Goal: Communication & Community: Participate in discussion

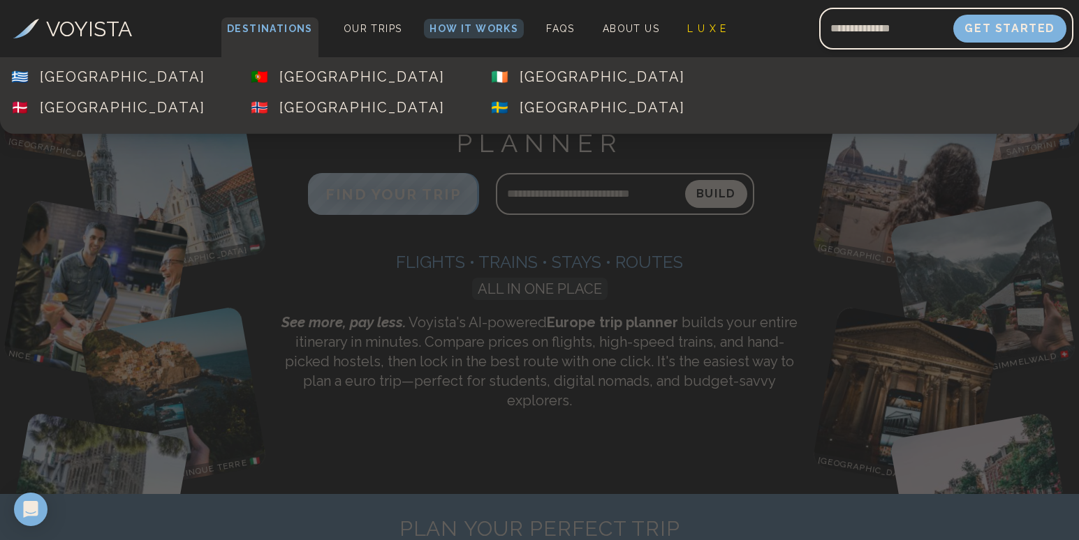
click at [288, 36] on span "Destinations" at bounding box center [269, 37] width 97 height 41
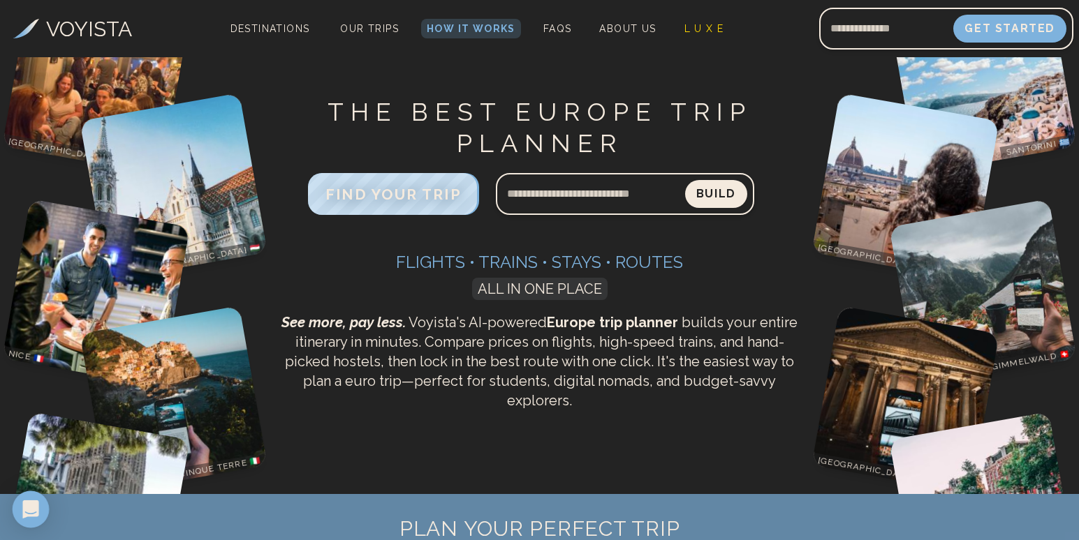
click at [36, 505] on icon "Open Intercom Messenger" at bounding box center [30, 510] width 16 height 18
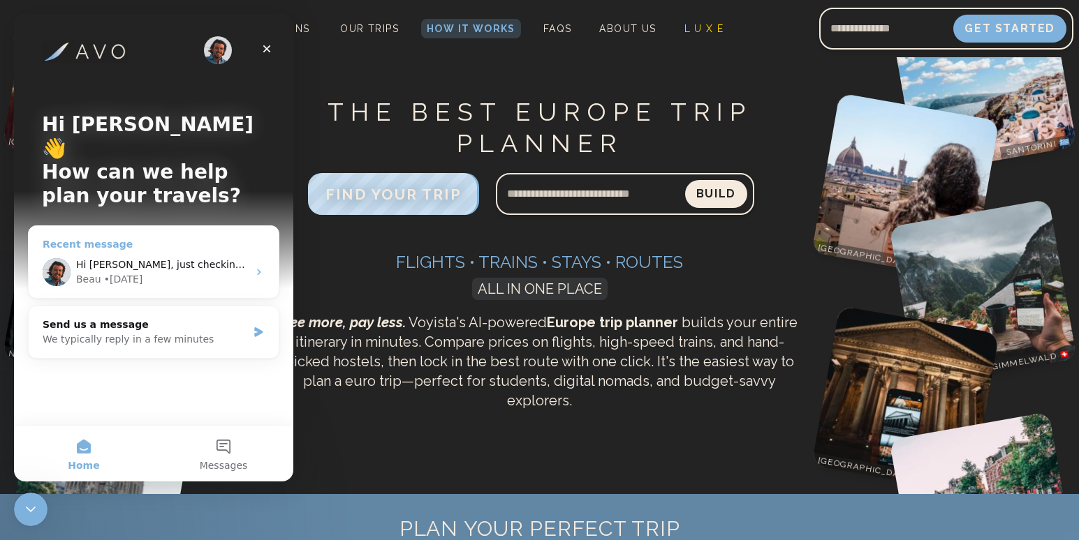
click at [166, 266] on div "Hi [PERSON_NAME], just checking if you saw the latest updates. Since this is a …" at bounding box center [154, 272] width 250 height 52
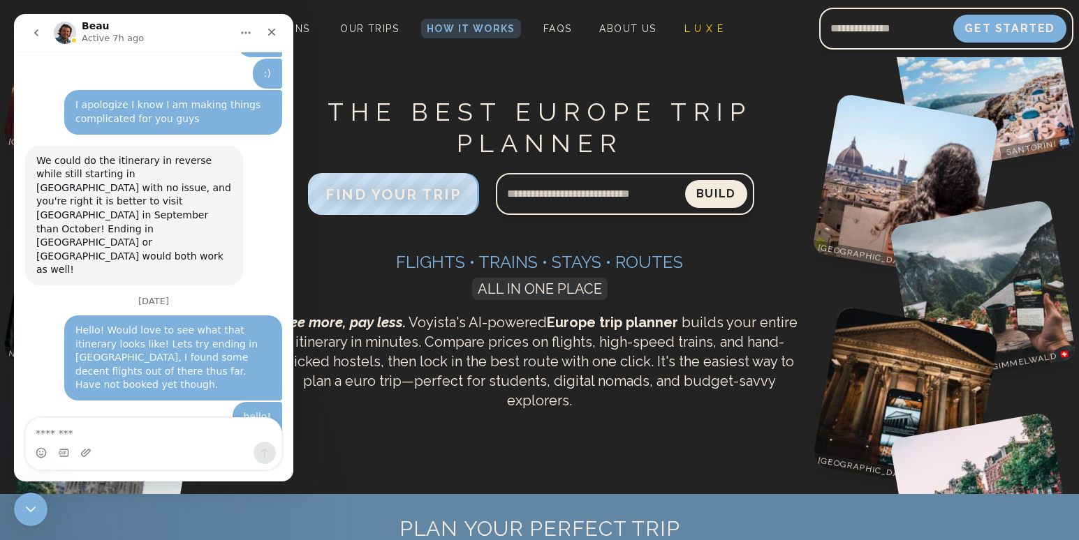
scroll to position [5072, 0]
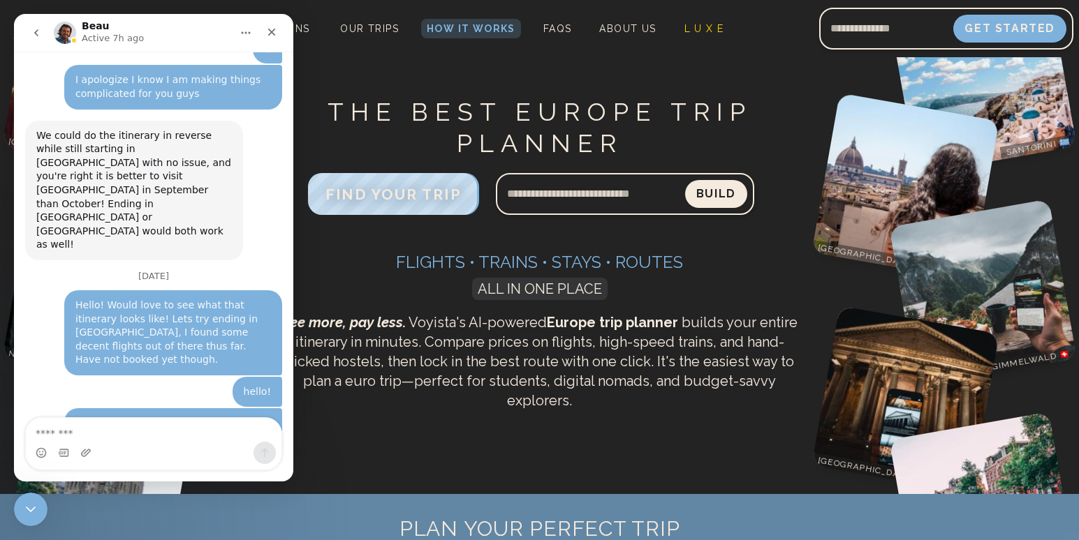
click at [117, 442] on div "Intercom messenger" at bounding box center [154, 453] width 256 height 22
click at [153, 427] on textarea "Message…" at bounding box center [154, 430] width 256 height 24
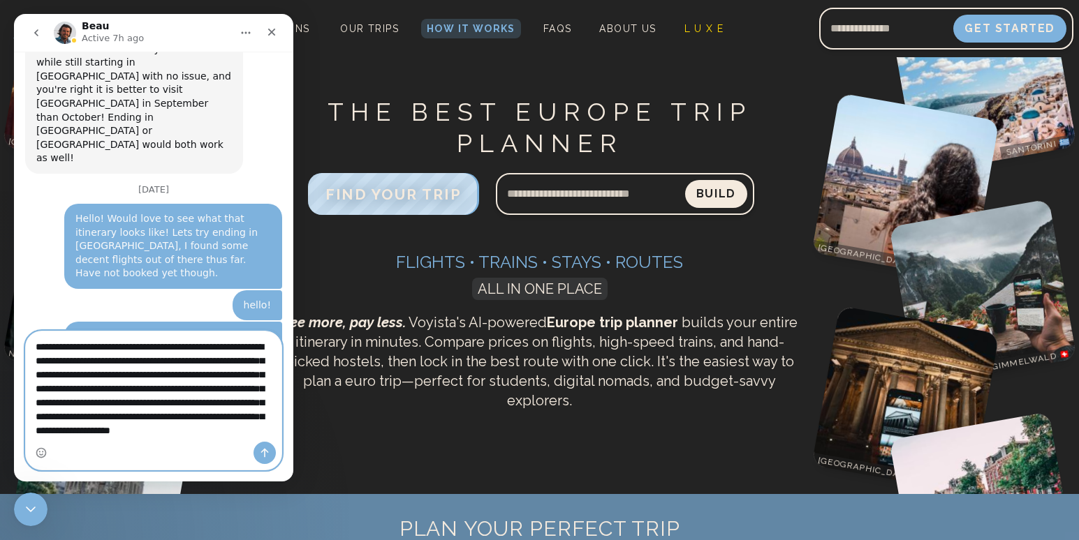
scroll to position [23, 0]
type textarea "**********"
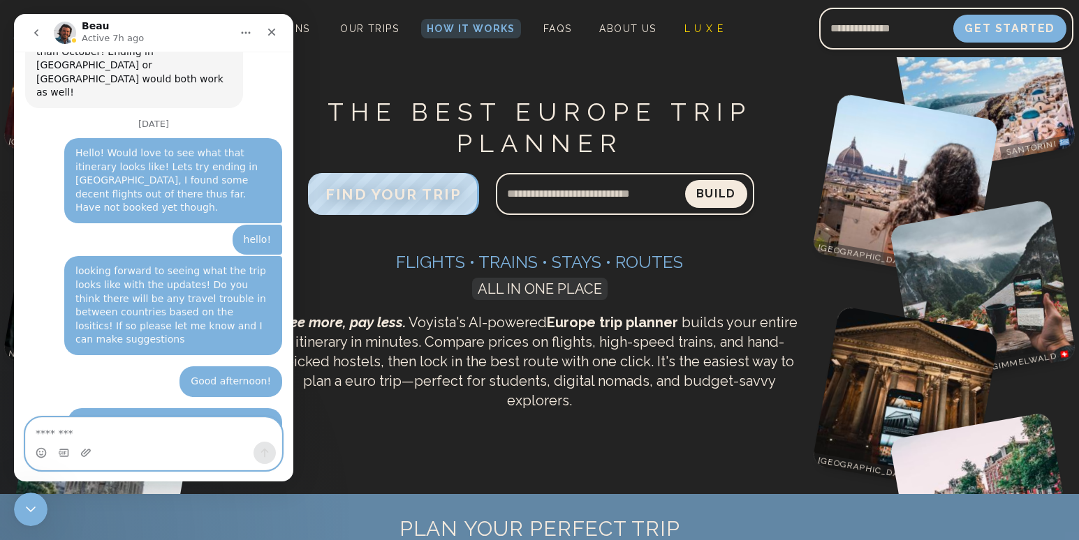
scroll to position [5269, 0]
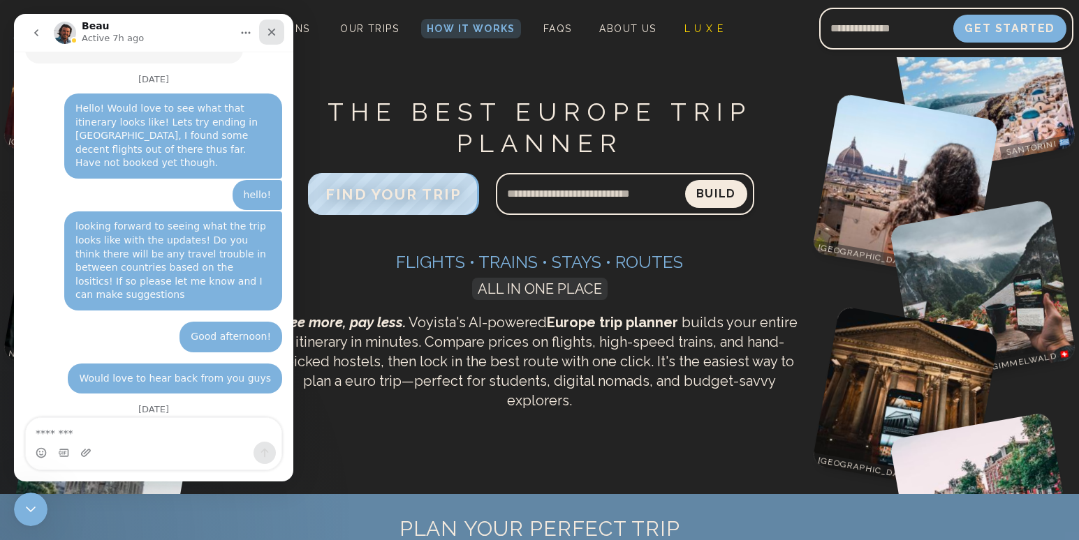
click at [282, 32] on div "Close" at bounding box center [271, 32] width 25 height 25
